Goal: Task Accomplishment & Management: Use online tool/utility

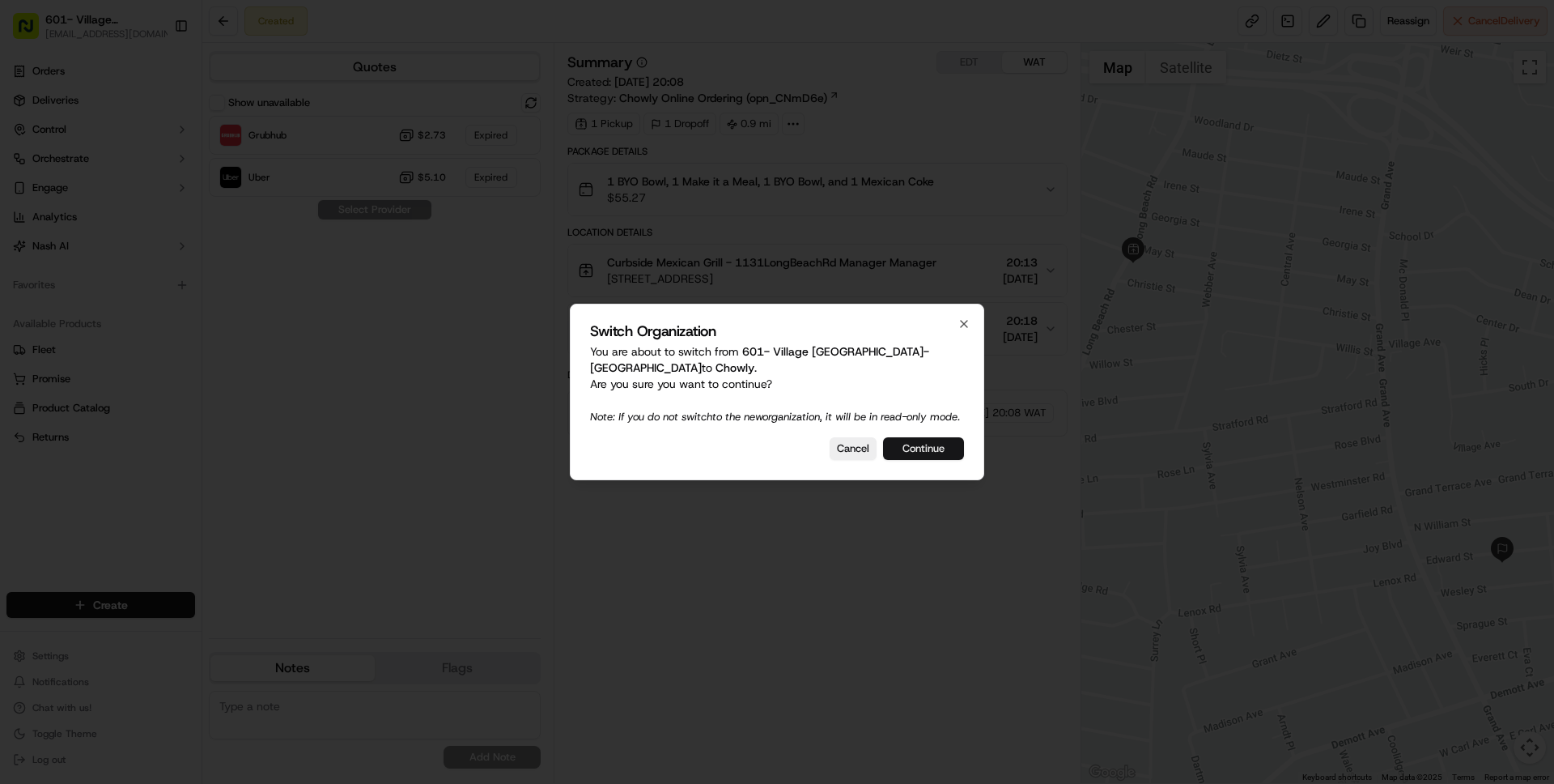
click at [936, 459] on button "Continue" at bounding box center [924, 449] width 81 height 23
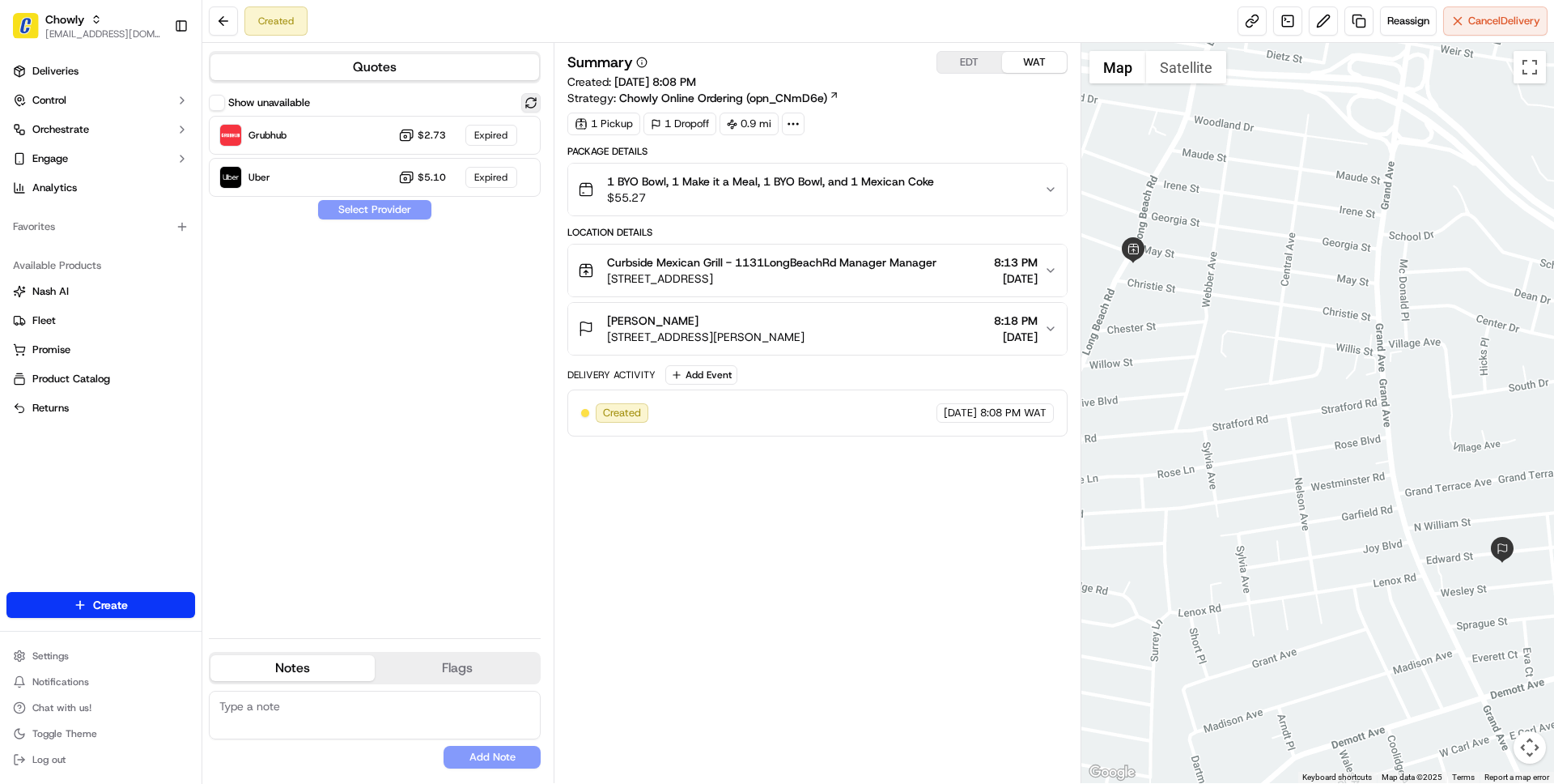
click at [531, 99] on button at bounding box center [531, 103] width 19 height 19
click at [354, 133] on span "Grubhub" at bounding box center [302, 128] width 107 height 13
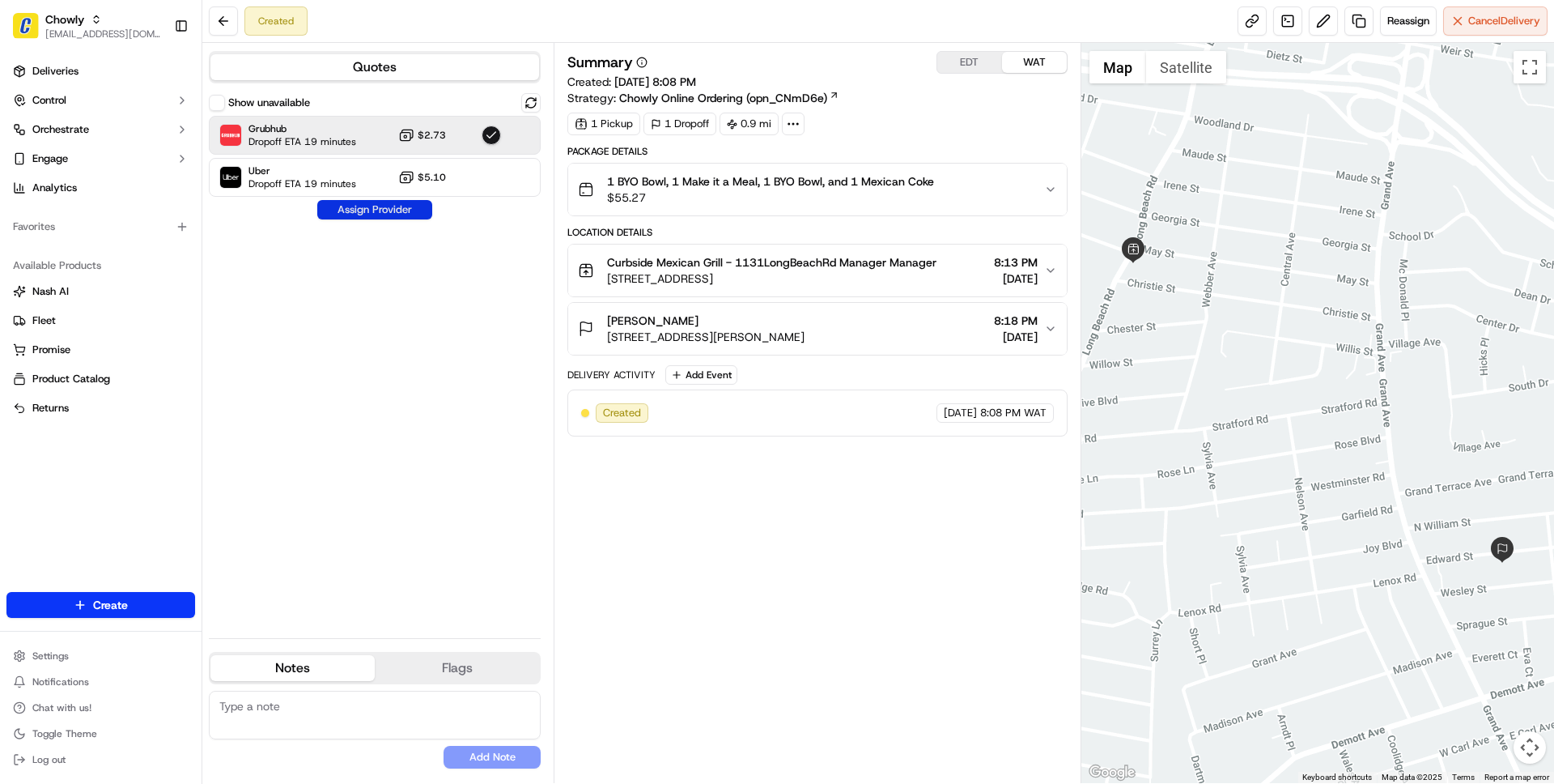
click at [378, 216] on button "Assign Provider" at bounding box center [375, 209] width 115 height 19
